Goal: Entertainment & Leisure: Consume media (video, audio)

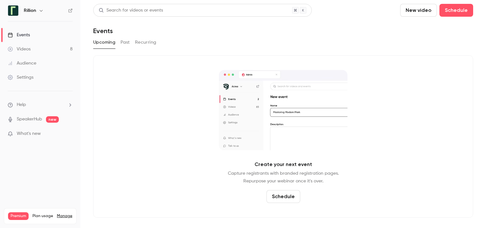
click at [45, 32] on link "Events" at bounding box center [40, 35] width 80 height 14
click at [46, 44] on link "Videos 8" at bounding box center [40, 49] width 80 height 14
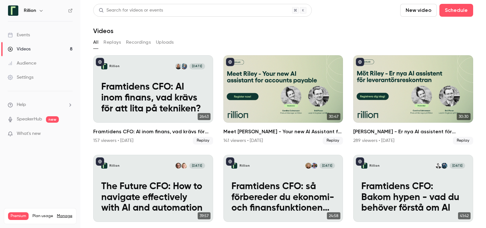
click at [159, 43] on button "Uploads" at bounding box center [165, 42] width 18 height 10
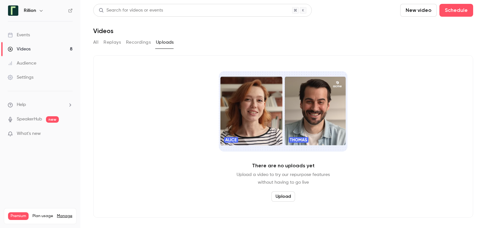
click at [106, 42] on button "Replays" at bounding box center [111, 42] width 17 height 10
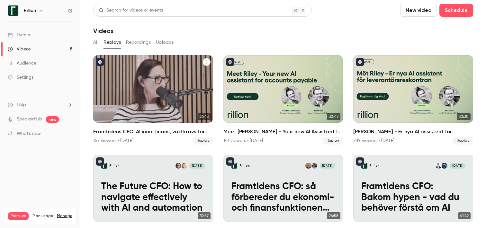
click at [164, 131] on h2 "Framtidens CFO: AI inom finans, vad krävs för att lita på tekniken?​" at bounding box center [153, 132] width 120 height 8
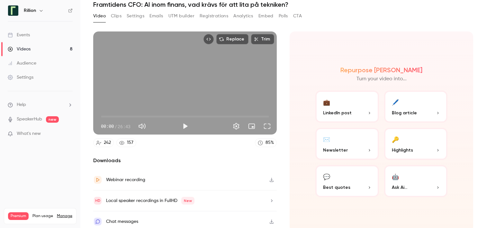
scroll to position [30, 0]
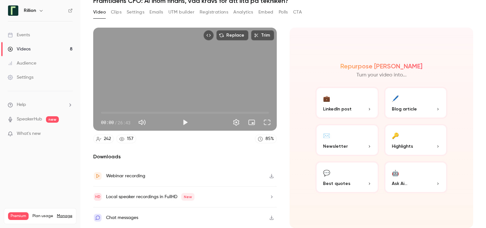
click at [271, 173] on button "button" at bounding box center [271, 176] width 10 height 10
